Goal: Task Accomplishment & Management: Complete application form

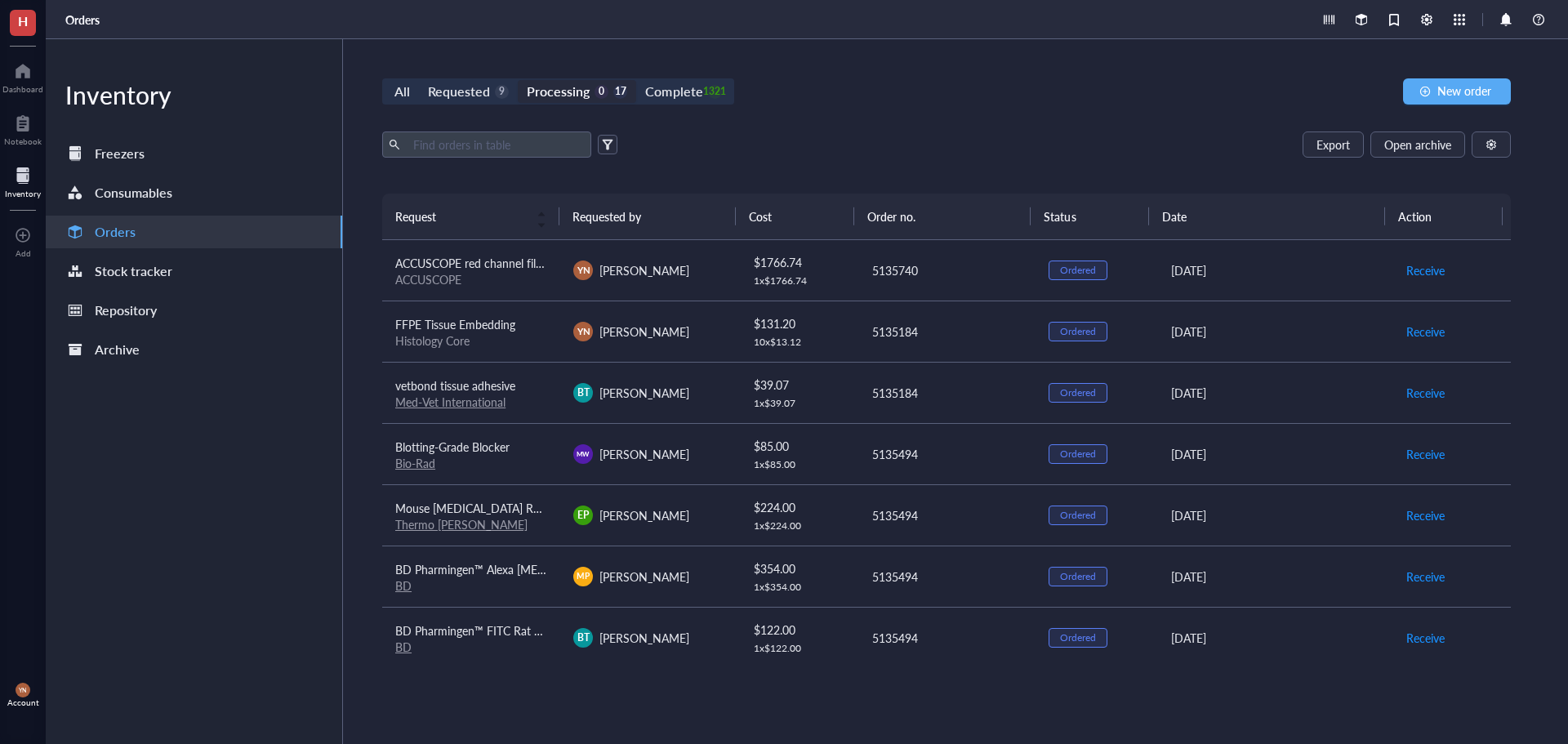
scroll to position [245, 0]
click at [707, 85] on div "1321" at bounding box center [714, 92] width 14 height 14
click at [636, 80] on input "Complete 1321" at bounding box center [636, 80] width 0 height 0
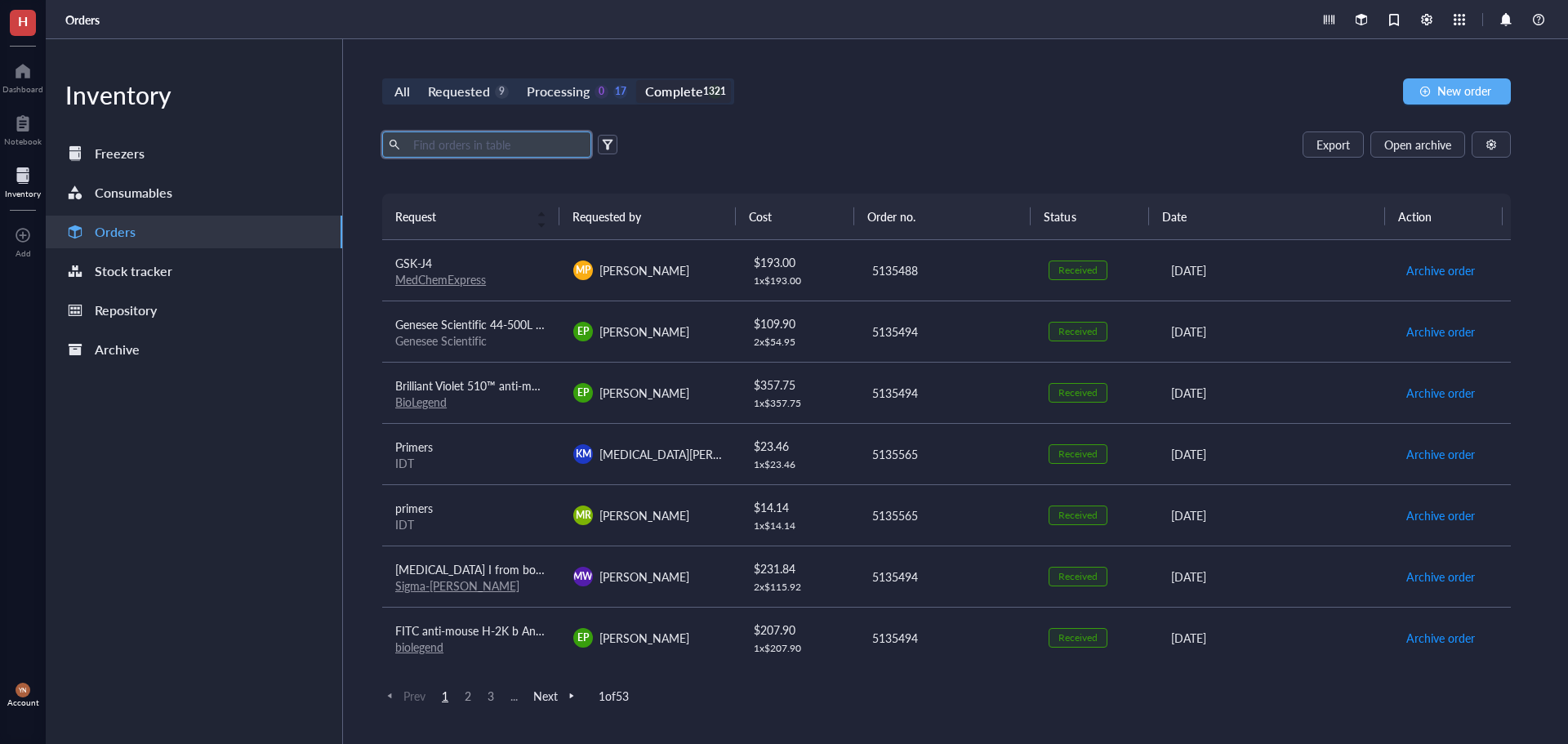
click at [483, 143] on input "text" at bounding box center [496, 144] width 178 height 25
type input "p"
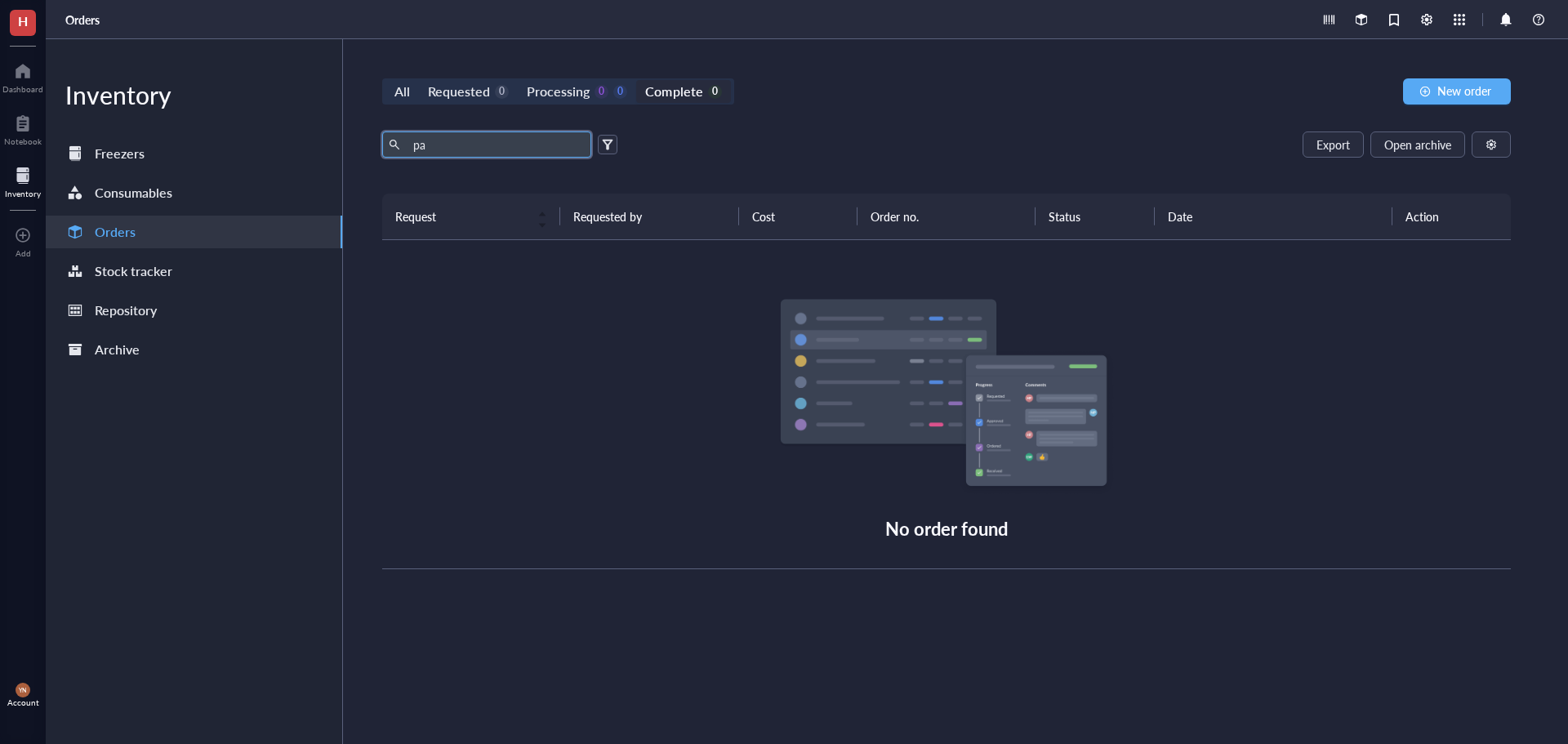
type input "p"
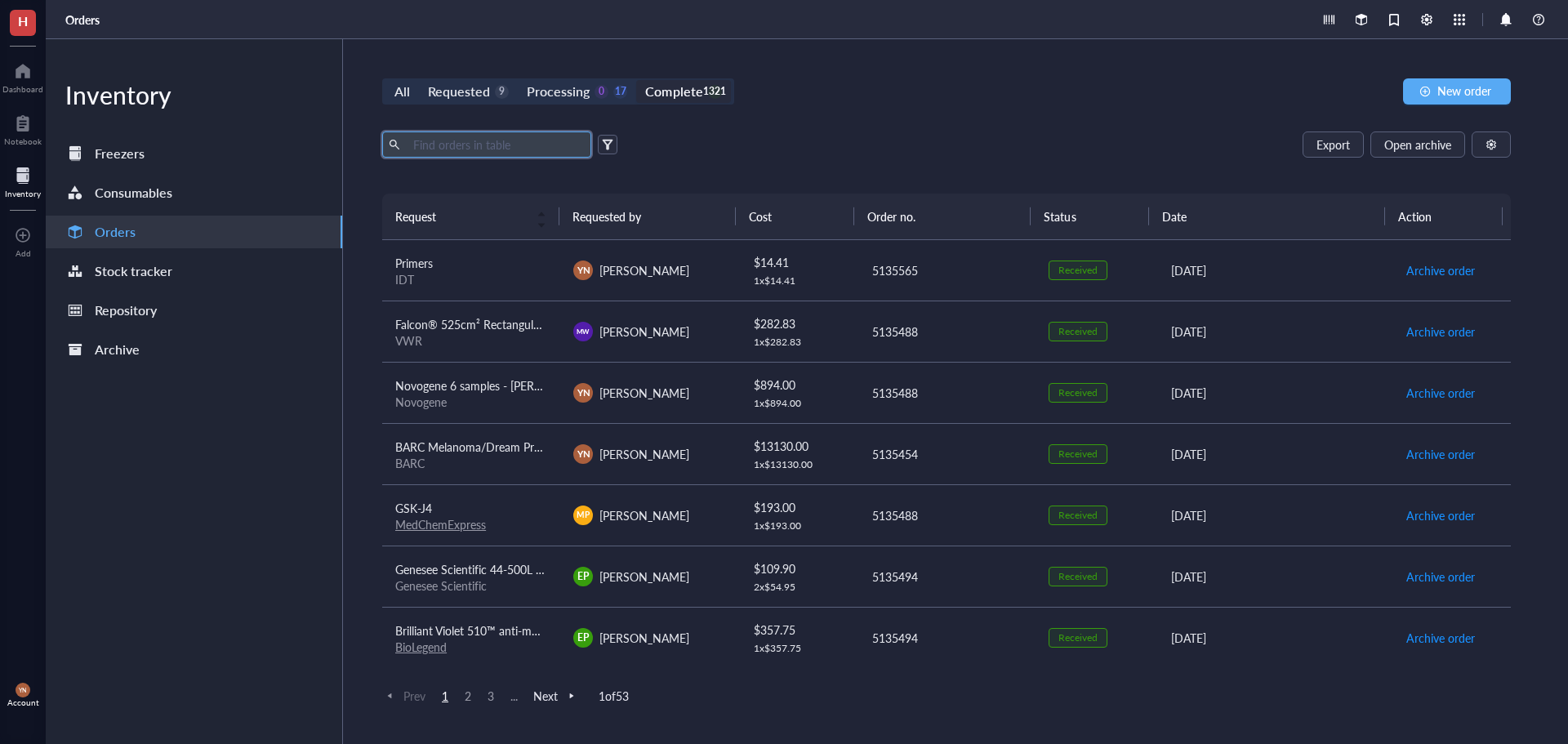
click at [787, 159] on div "Export Open archive Requester Requested on Source / Vendor Last updated" at bounding box center [946, 162] width 1128 height 62
drag, startPoint x: 828, startPoint y: 126, endPoint x: 1069, endPoint y: 106, distance: 241.8
click at [831, 126] on div "All Requested 9 Processing 0 17 Complete 1321 New order Export Open archive Req…" at bounding box center [946, 391] width 1207 height 705
click at [1481, 87] on span "New order" at bounding box center [1464, 91] width 54 height 13
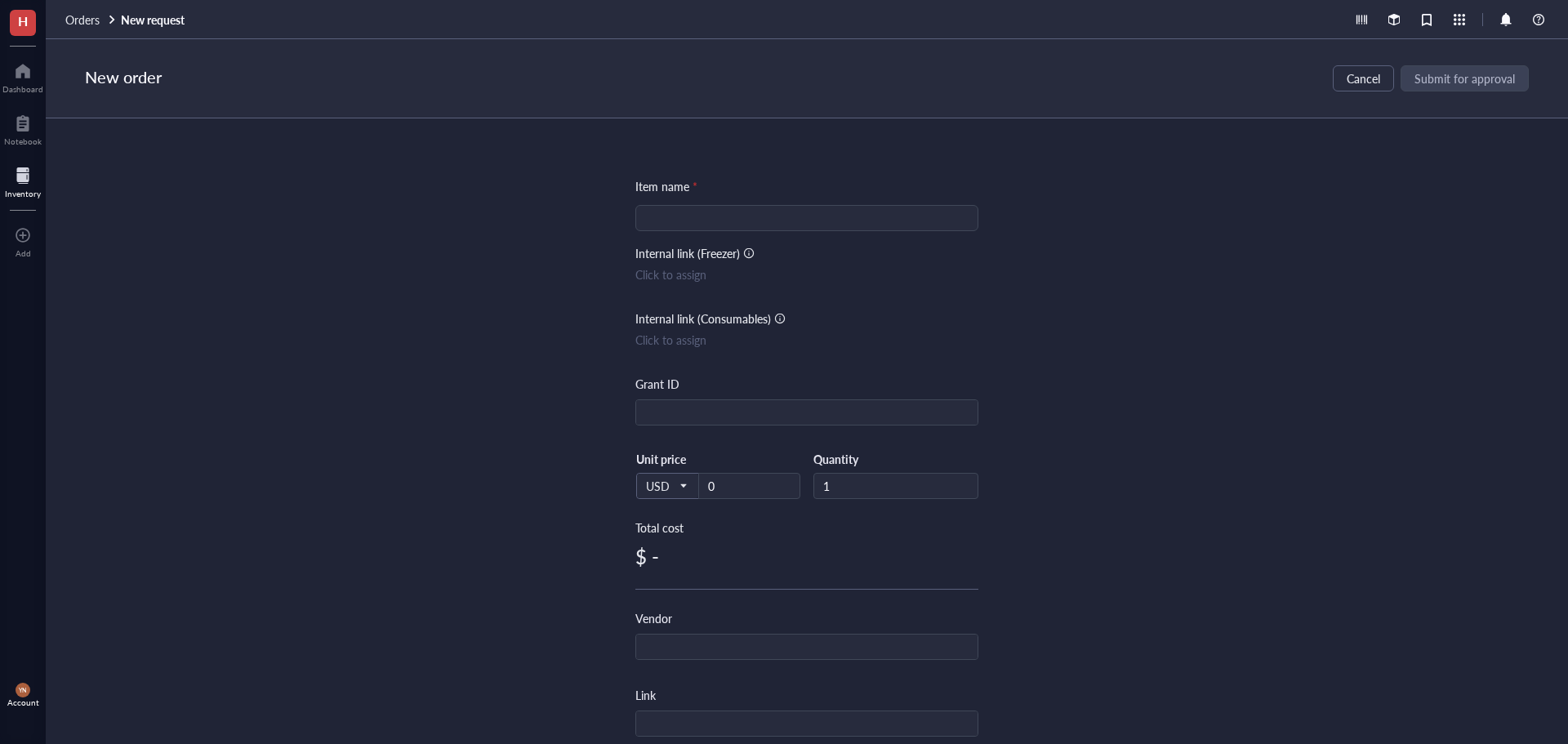
click at [692, 220] on input "search" at bounding box center [806, 218] width 323 height 25
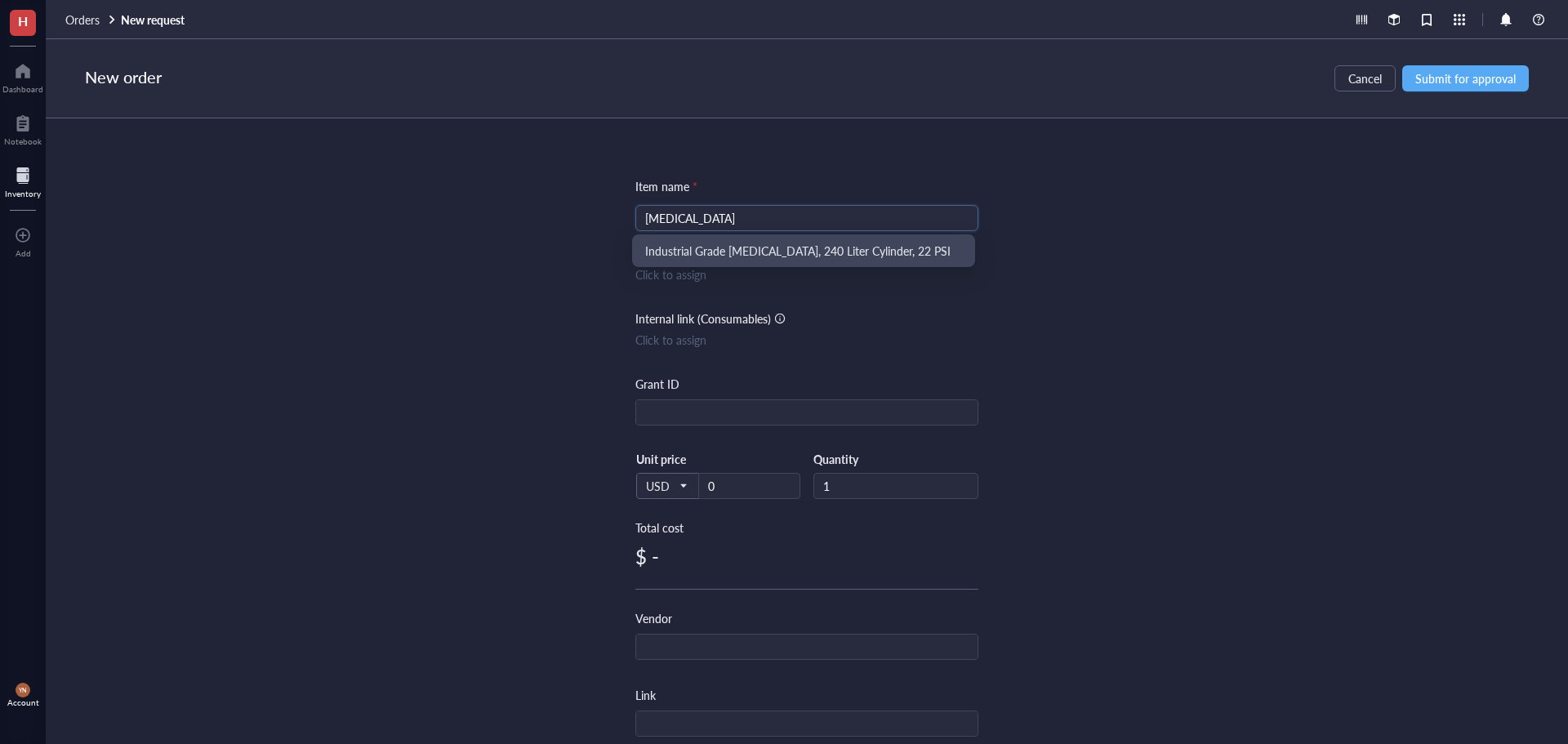
type input "[MEDICAL_DATA]"
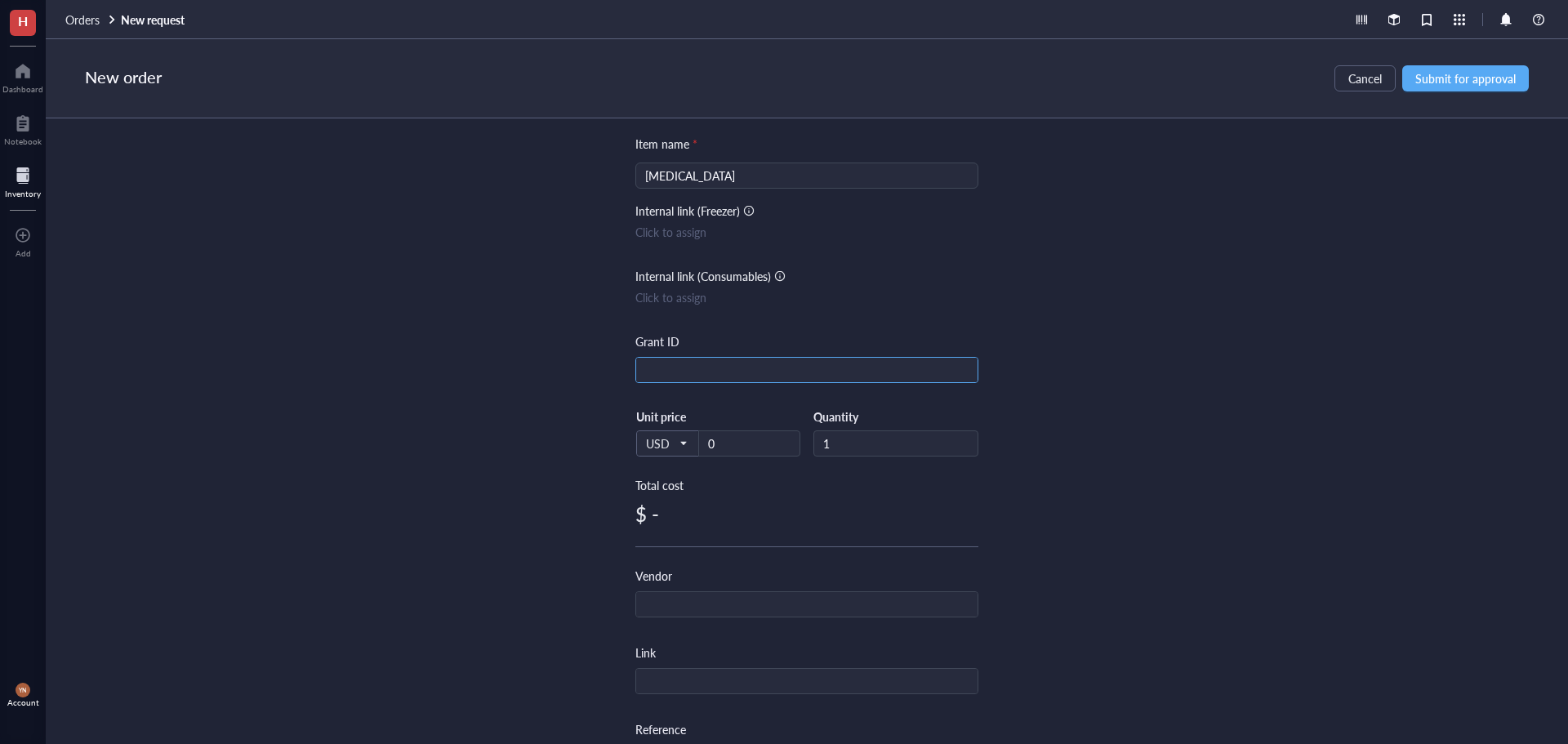
scroll to position [82, 0]
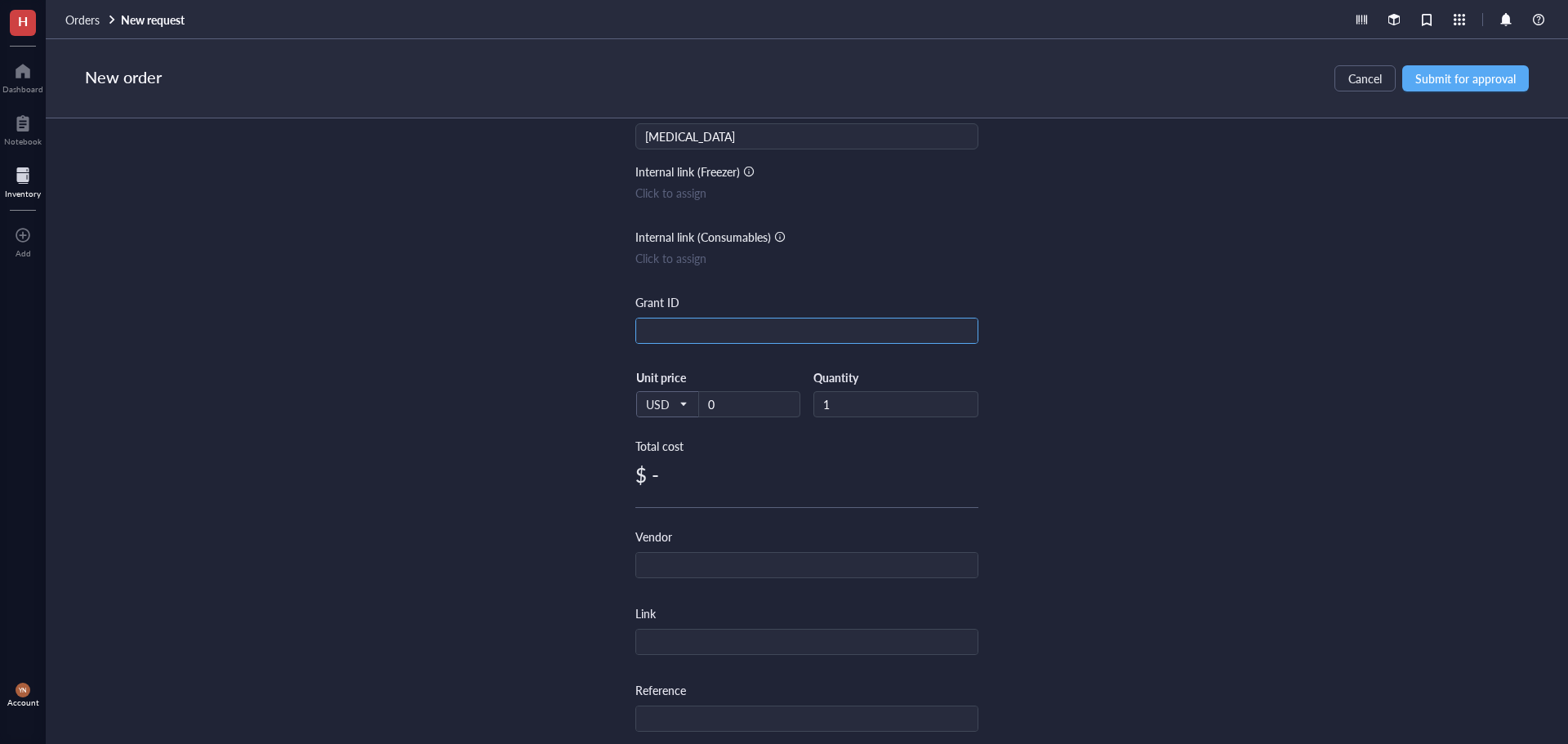
click at [649, 331] on input "text" at bounding box center [806, 331] width 341 height 27
type input "Start-Up"
click at [1167, 360] on div "Item name * [MEDICAL_DATA] Internal link (Freezer) Click to assign Internal lin…" at bounding box center [806, 431] width 1522 height 626
drag, startPoint x: 733, startPoint y: 411, endPoint x: 622, endPoint y: 426, distance: 112.0
click at [626, 426] on div "Item name * [MEDICAL_DATA] Internal link (Freezer) Click to assign Internal lin…" at bounding box center [806, 431] width 1522 height 626
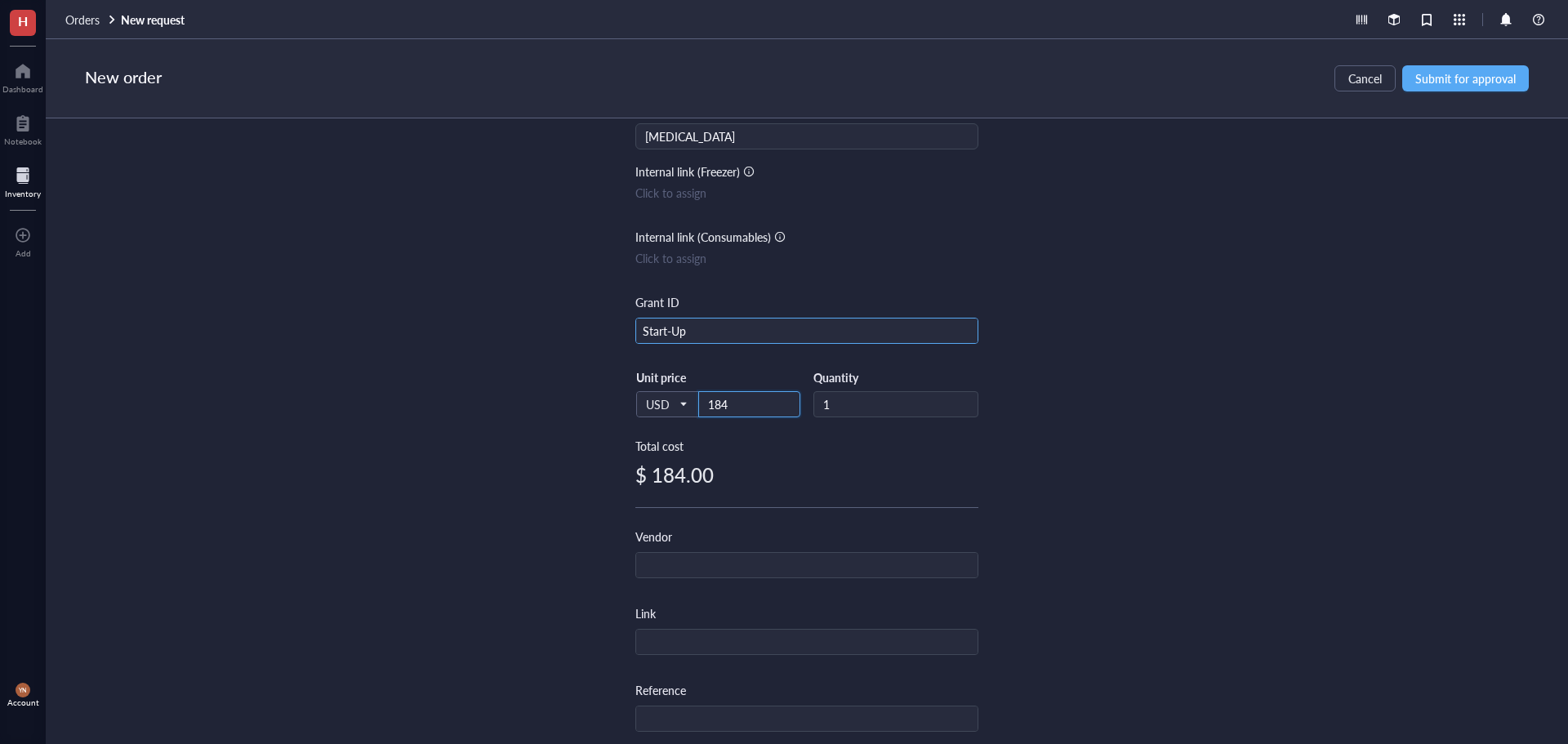
type input "184"
drag, startPoint x: 698, startPoint y: 534, endPoint x: 691, endPoint y: 554, distance: 21.2
click at [694, 542] on div "Vendor" at bounding box center [806, 553] width 343 height 50
click at [691, 554] on input "text" at bounding box center [806, 565] width 341 height 27
type input "TCF"
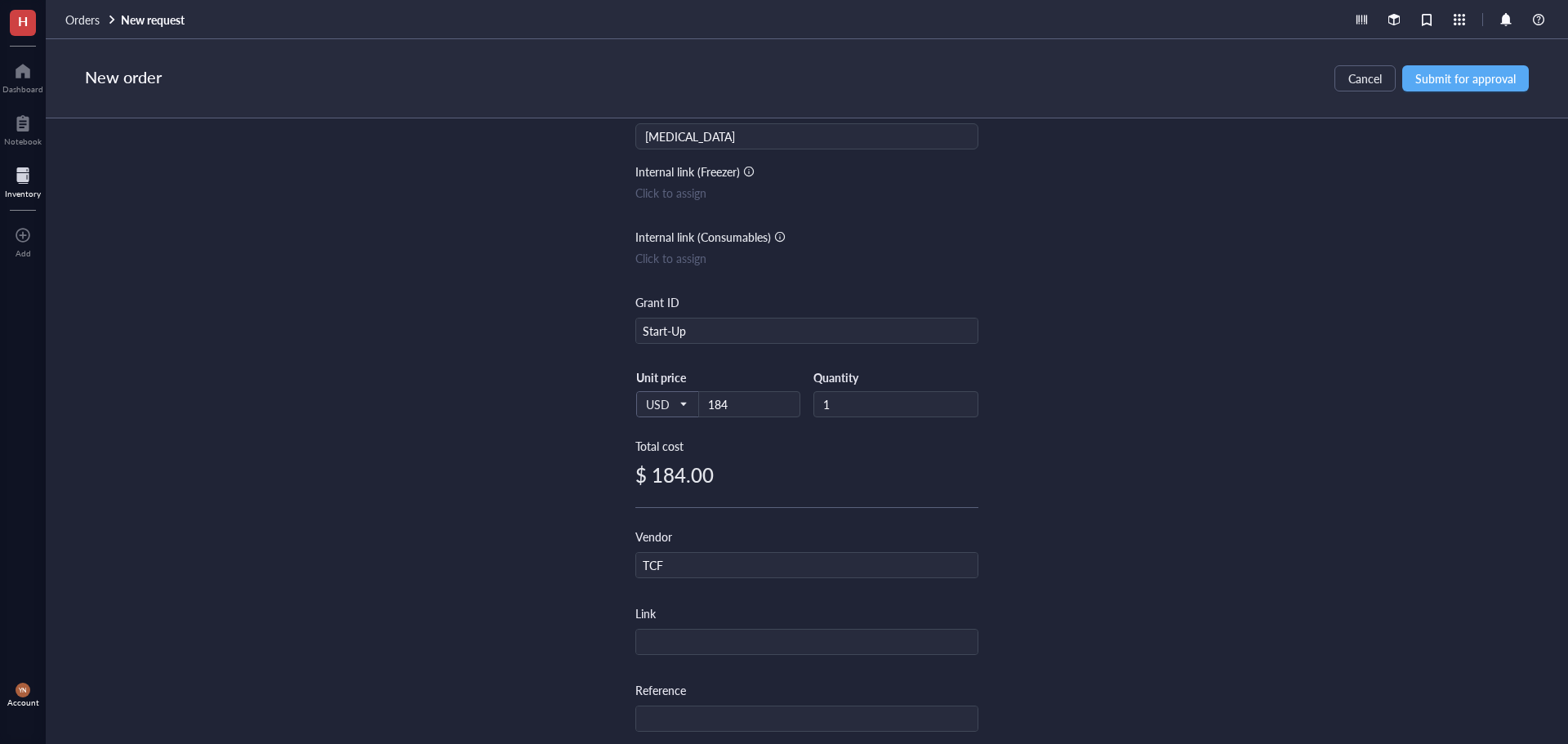
click at [1162, 410] on div "Item name * [MEDICAL_DATA] Internal link (Freezer) Click to assign Internal lin…" at bounding box center [806, 431] width 1522 height 626
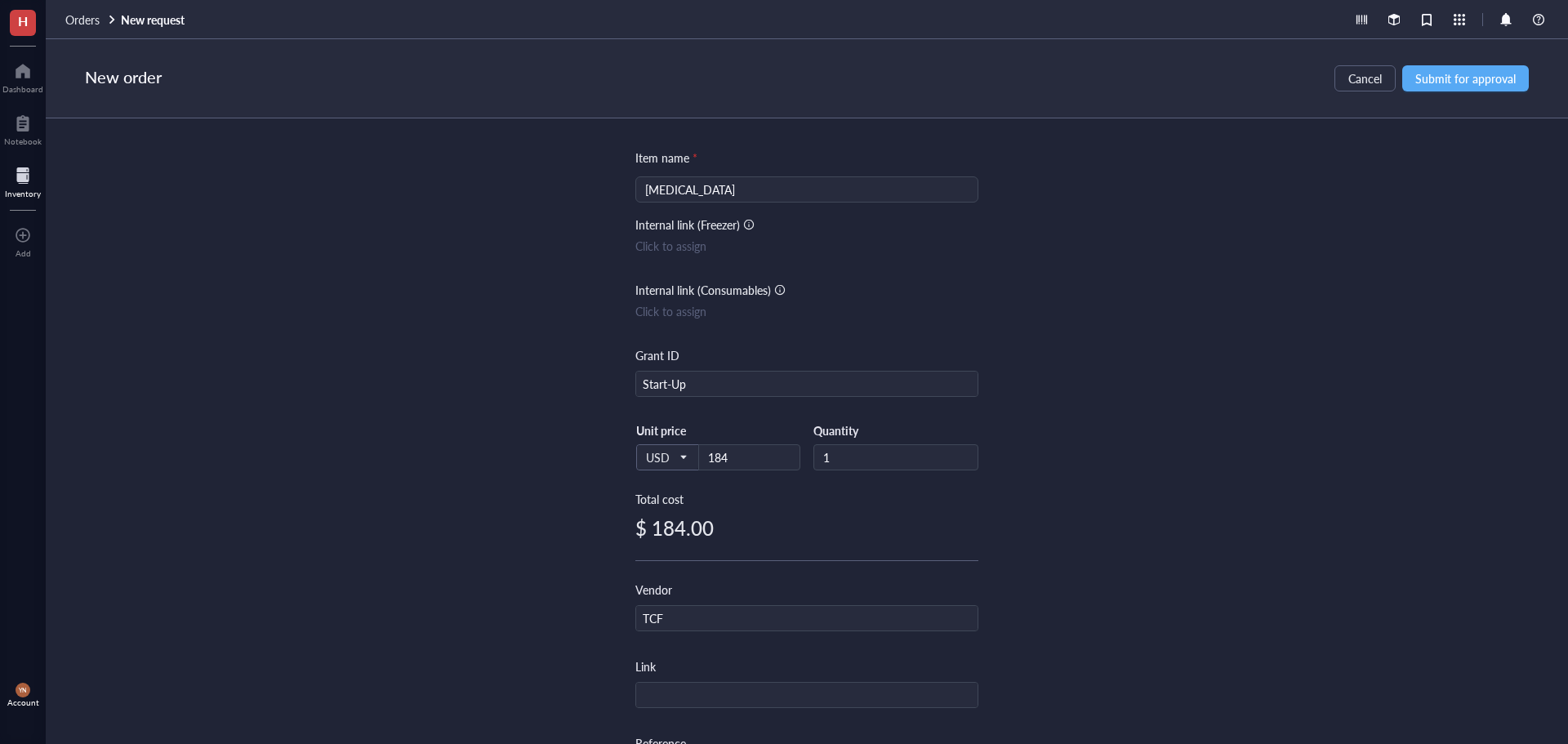
scroll to position [0, 0]
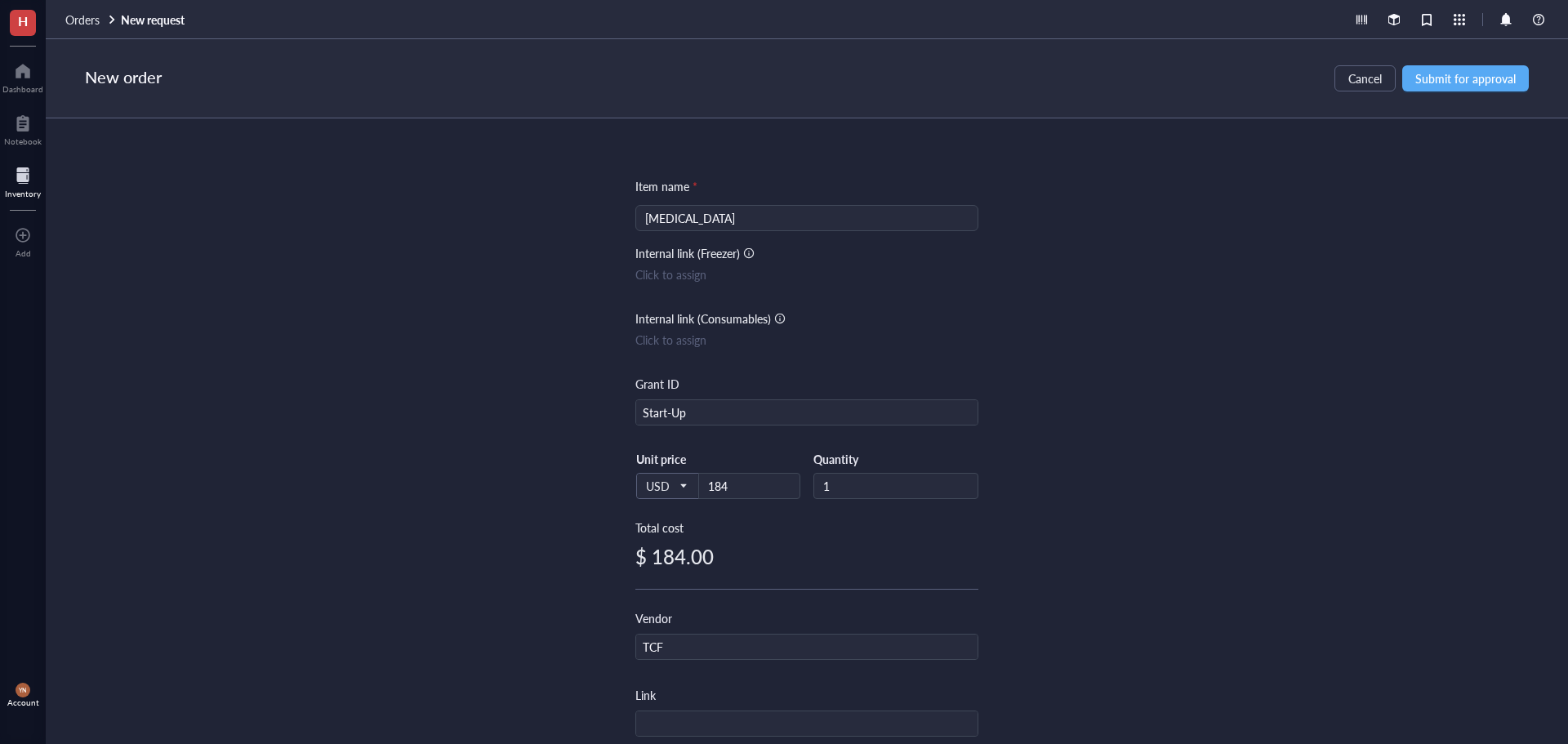
click at [1464, 92] on div "New order Cancel Submit for approval" at bounding box center [806, 79] width 1522 height 79
click at [1457, 82] on span "Submit for approval" at bounding box center [1465, 78] width 101 height 13
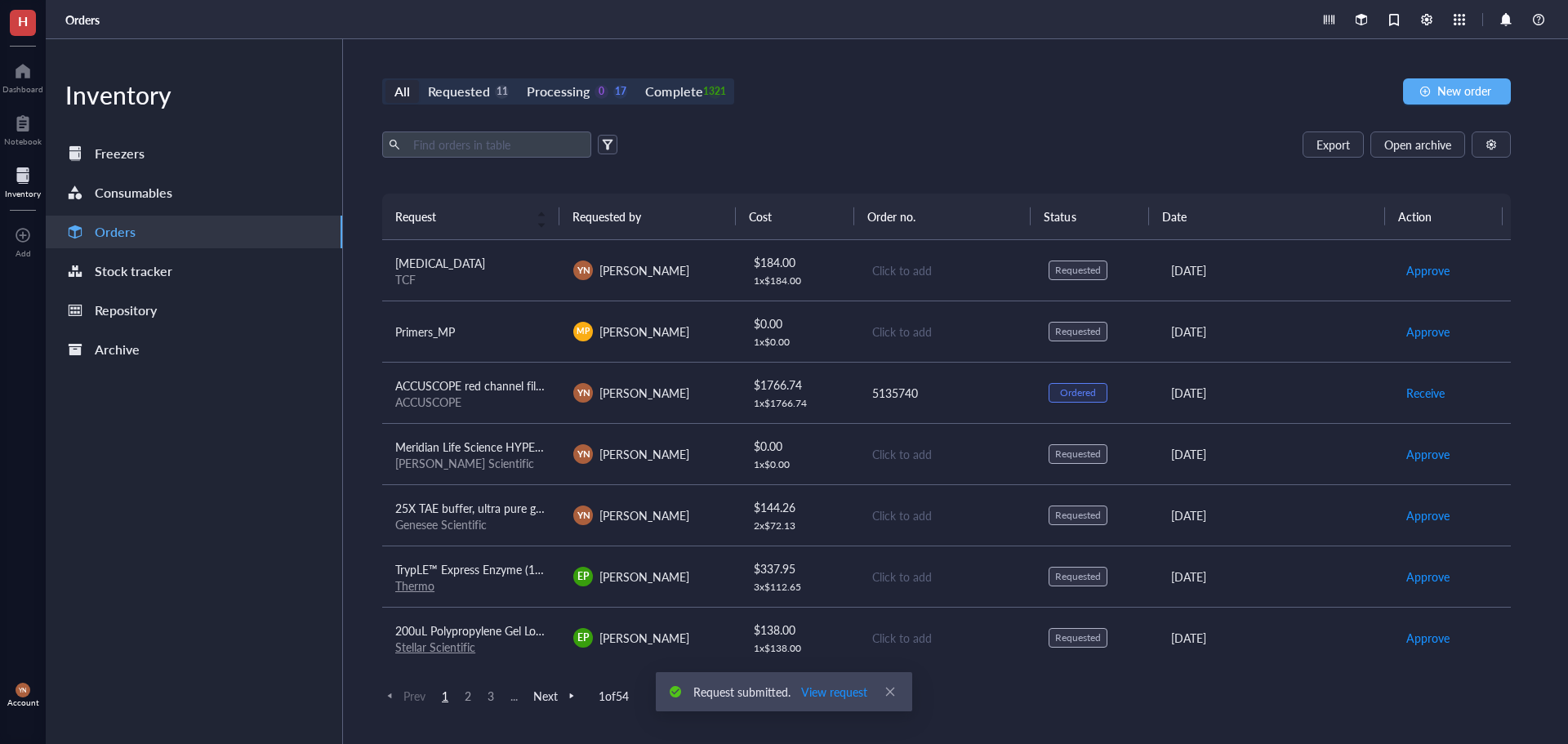
click at [473, 268] on span "[MEDICAL_DATA]" at bounding box center [440, 263] width 90 height 16
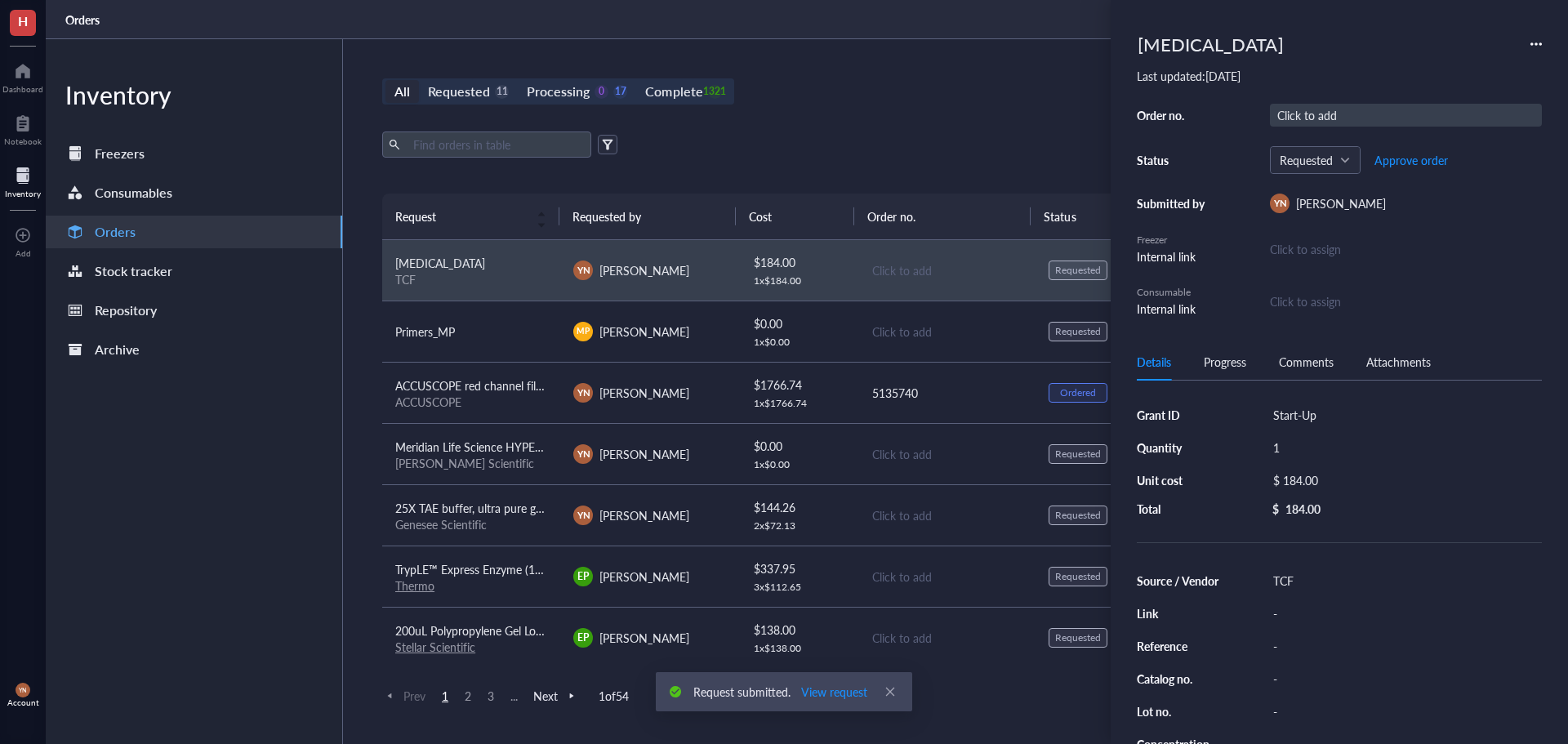
click at [1332, 119] on div "Click to add" at bounding box center [1405, 115] width 272 height 23
drag, startPoint x: 1305, startPoint y: 115, endPoint x: 1218, endPoint y: 115, distance: 87.0
click at [1218, 115] on div "Order no. R37 Status Requested Approve order Submitted by YN Y-[PERSON_NAME] In…" at bounding box center [1339, 210] width 405 height 213
type input "5"
type input "S"
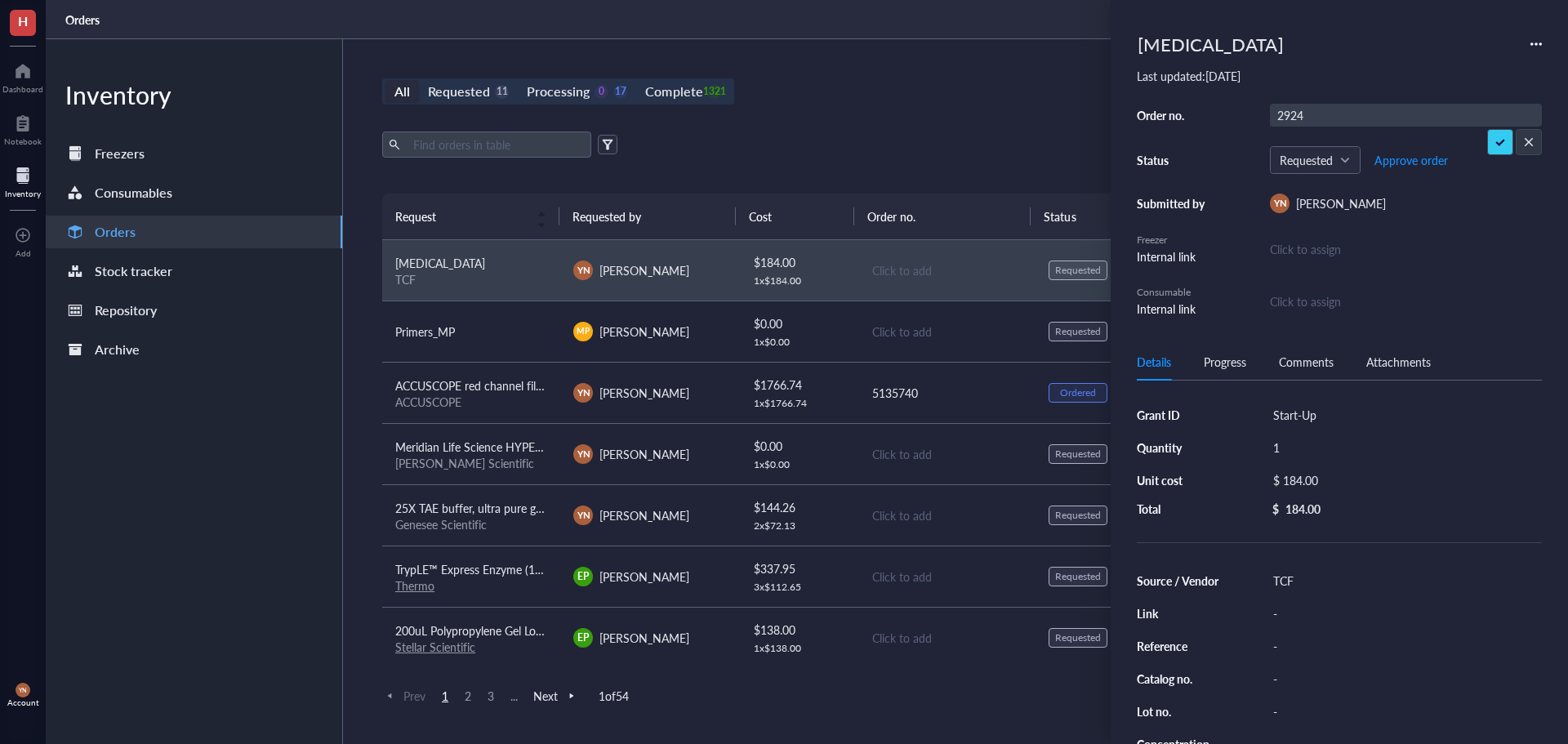
type input "29242"
click at [1408, 162] on span "Approve order" at bounding box center [1411, 160] width 73 height 13
click at [1408, 162] on span "Place order" at bounding box center [1398, 160] width 56 height 13
click at [1408, 162] on span "Receive order" at bounding box center [1397, 160] width 69 height 13
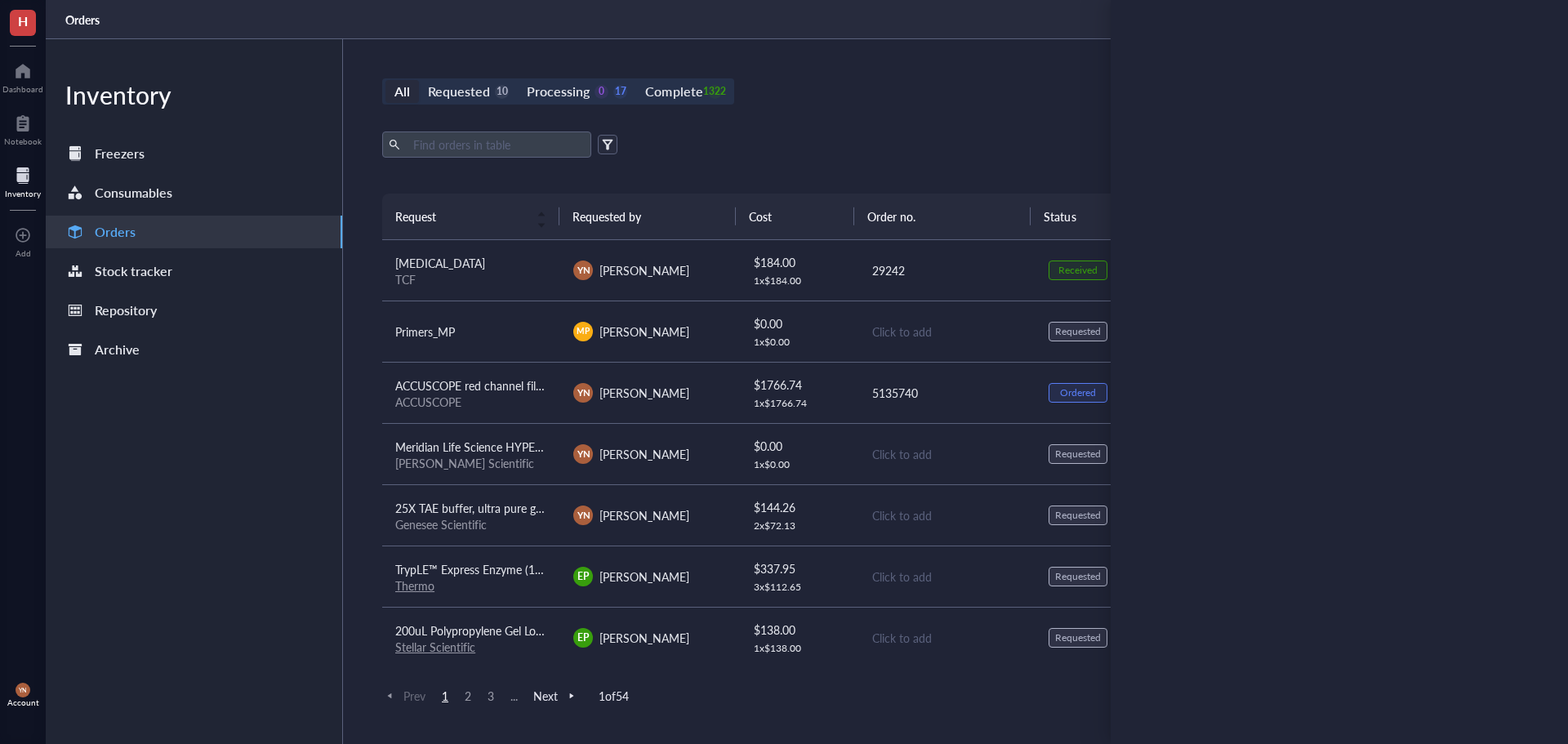
click at [1028, 133] on div "Export Open archive" at bounding box center [946, 144] width 1128 height 27
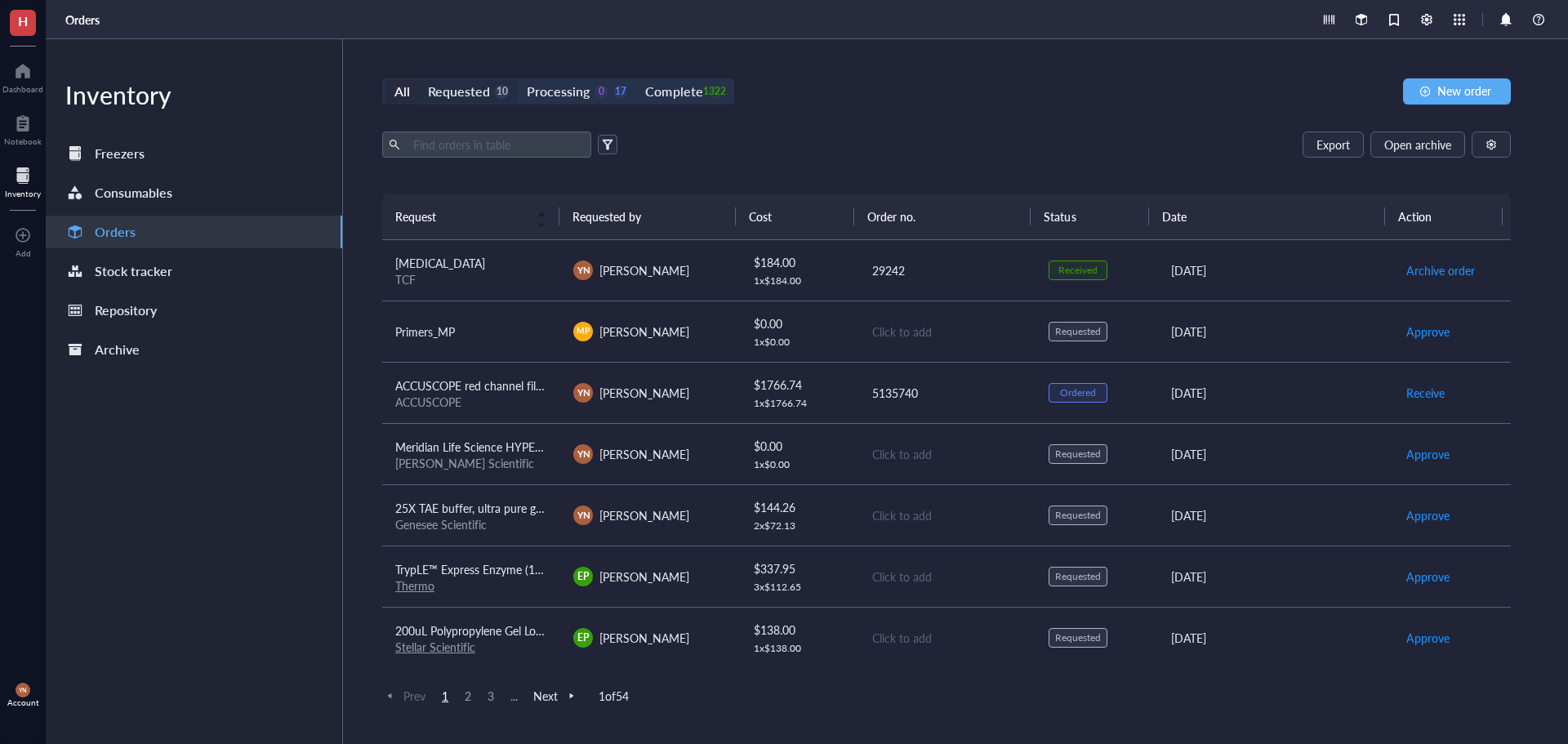
click at [419, 92] on div "Requested 10" at bounding box center [468, 91] width 99 height 23
click at [419, 80] on input "Requested 10" at bounding box center [419, 80] width 0 height 0
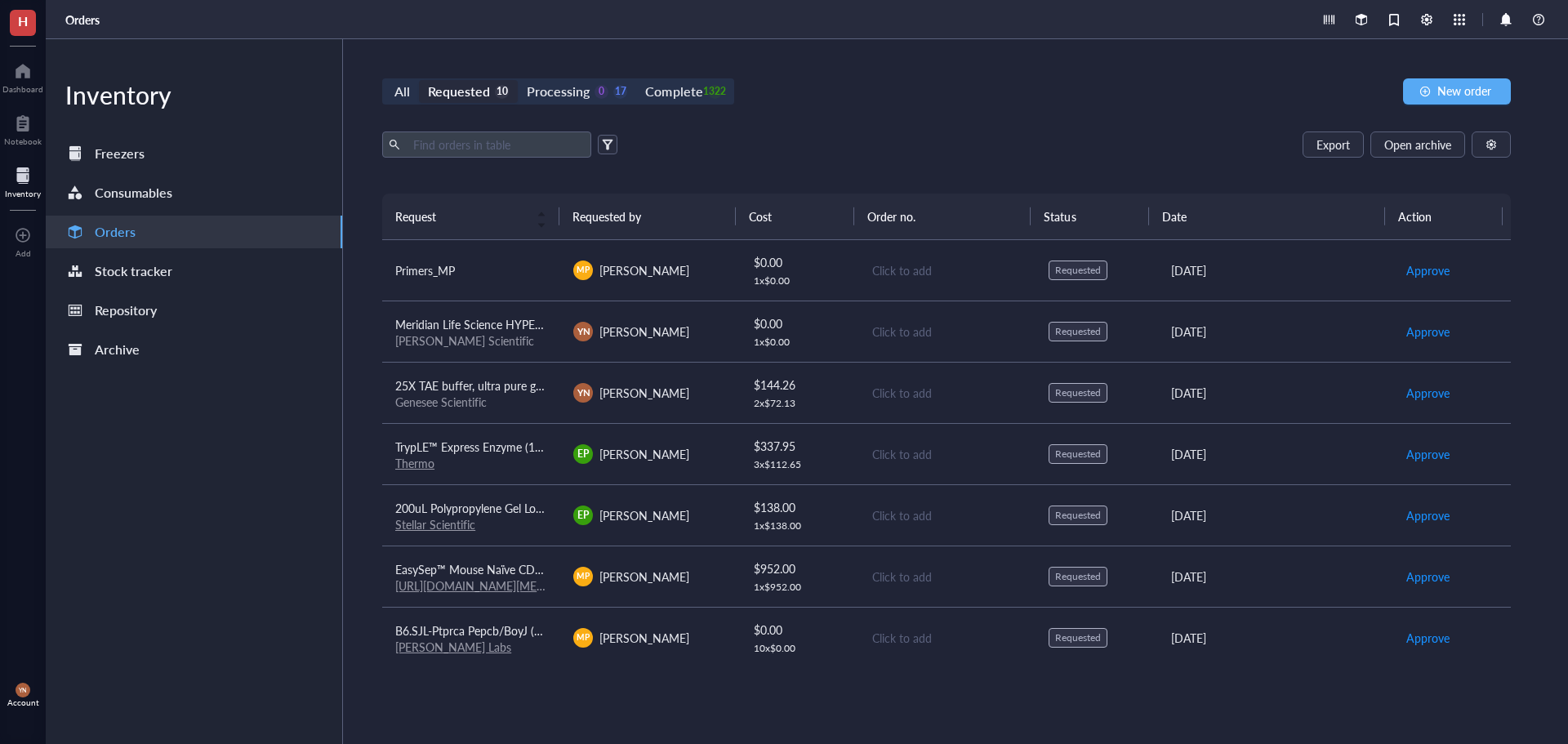
click at [941, 167] on div "Export Open archive Requester Requested on Source / Vendor Last updated" at bounding box center [946, 162] width 1128 height 62
click at [453, 261] on div "Primers_MP" at bounding box center [471, 270] width 152 height 18
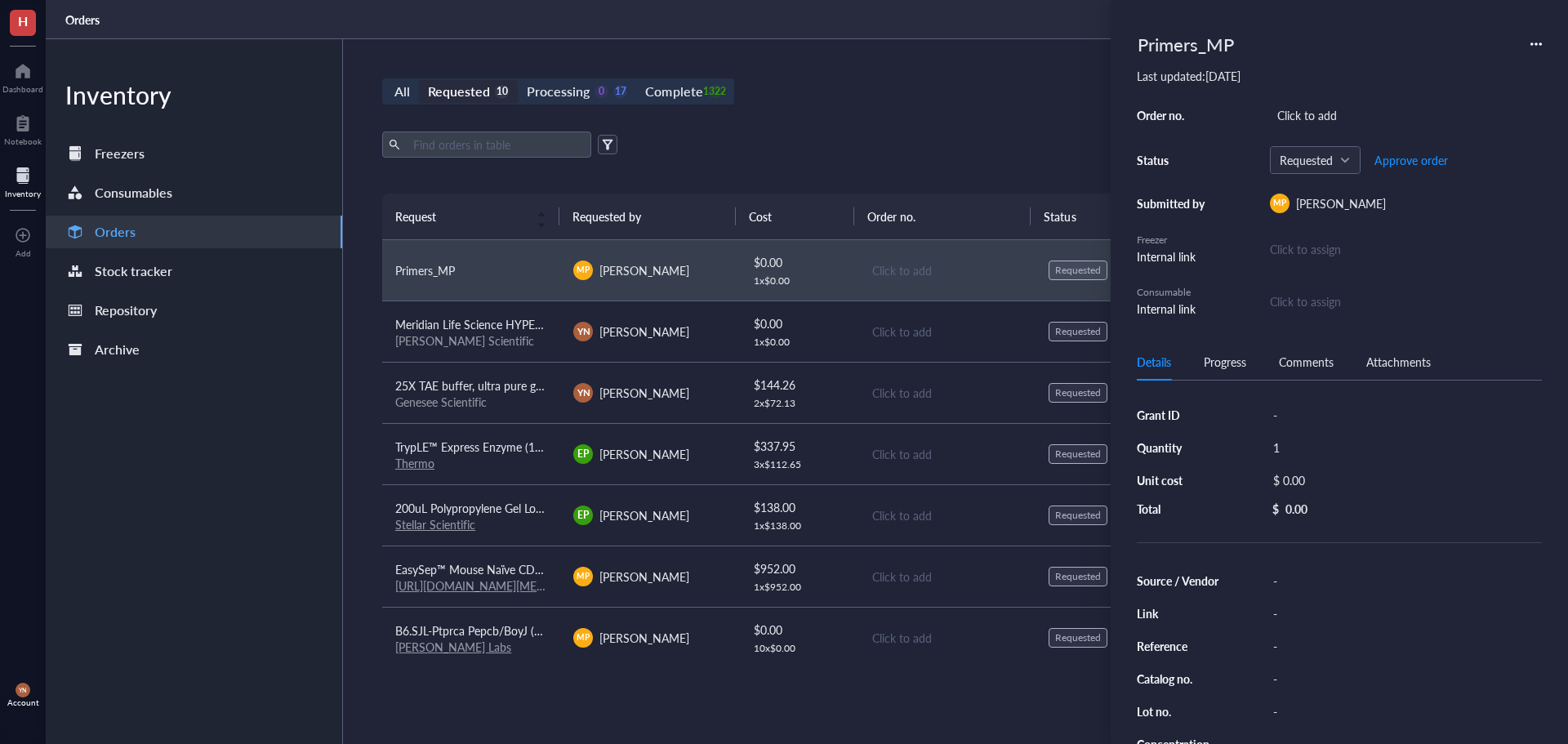
click at [962, 131] on div "All Requested 10 Processing 0 17 Complete 1322 New order Export Open archive Re…" at bounding box center [946, 391] width 1207 height 705
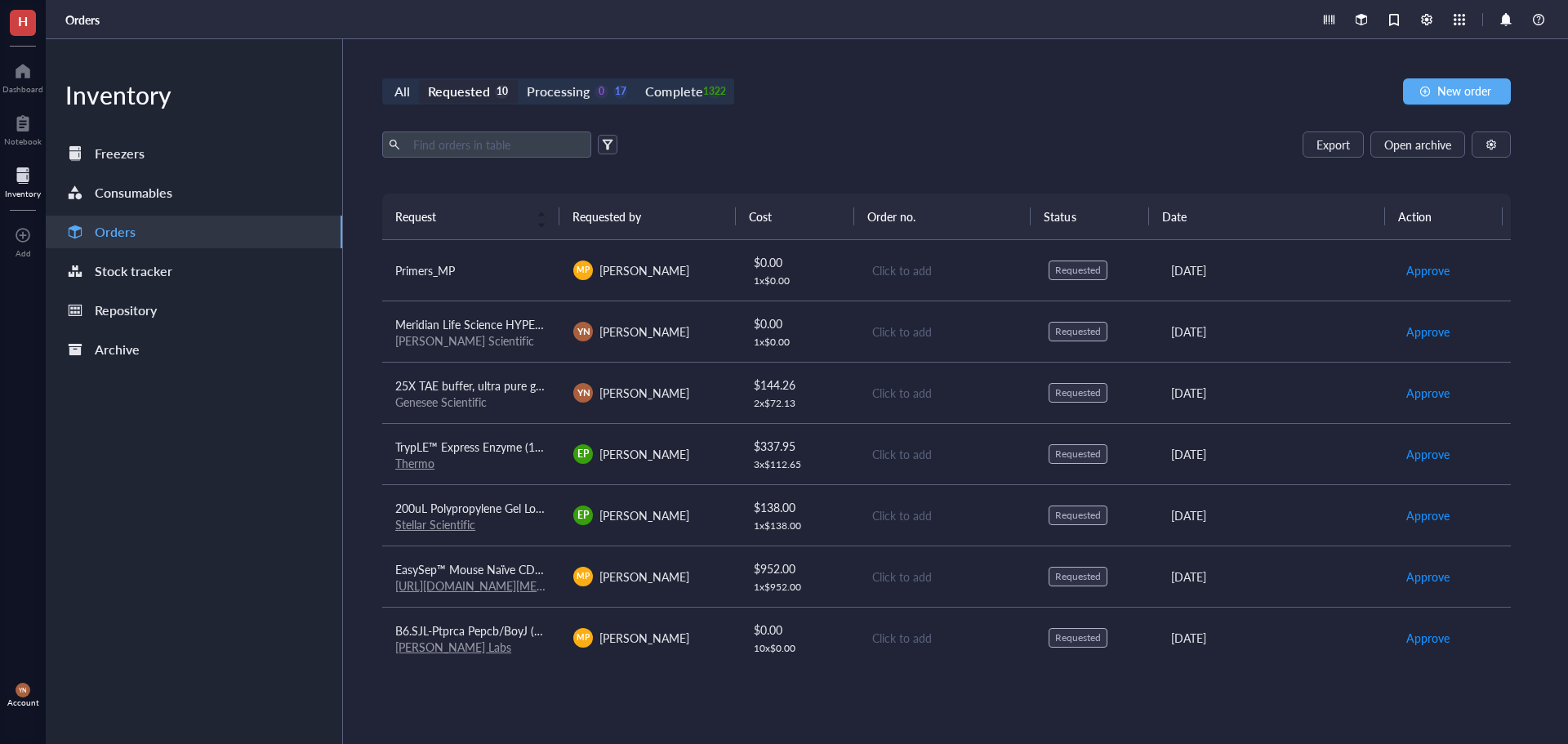
click at [1023, 77] on div "All Requested 10 Processing 0 17 Complete 1322 New order Export Open archive Re…" at bounding box center [946, 391] width 1207 height 705
